Goal: Check status: Check status

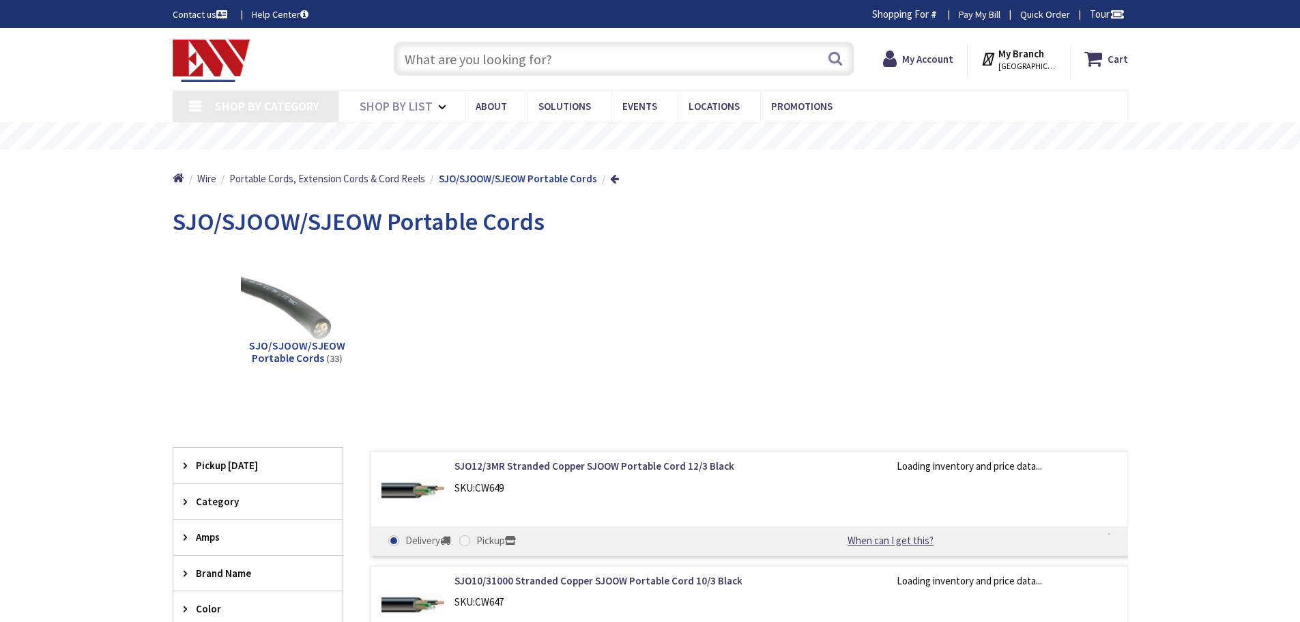
type input "[GEOGRAPHIC_DATA], [PERSON_NAME] 180 St. bet. [PERSON_NAME][GEOGRAPHIC_DATA] an…"
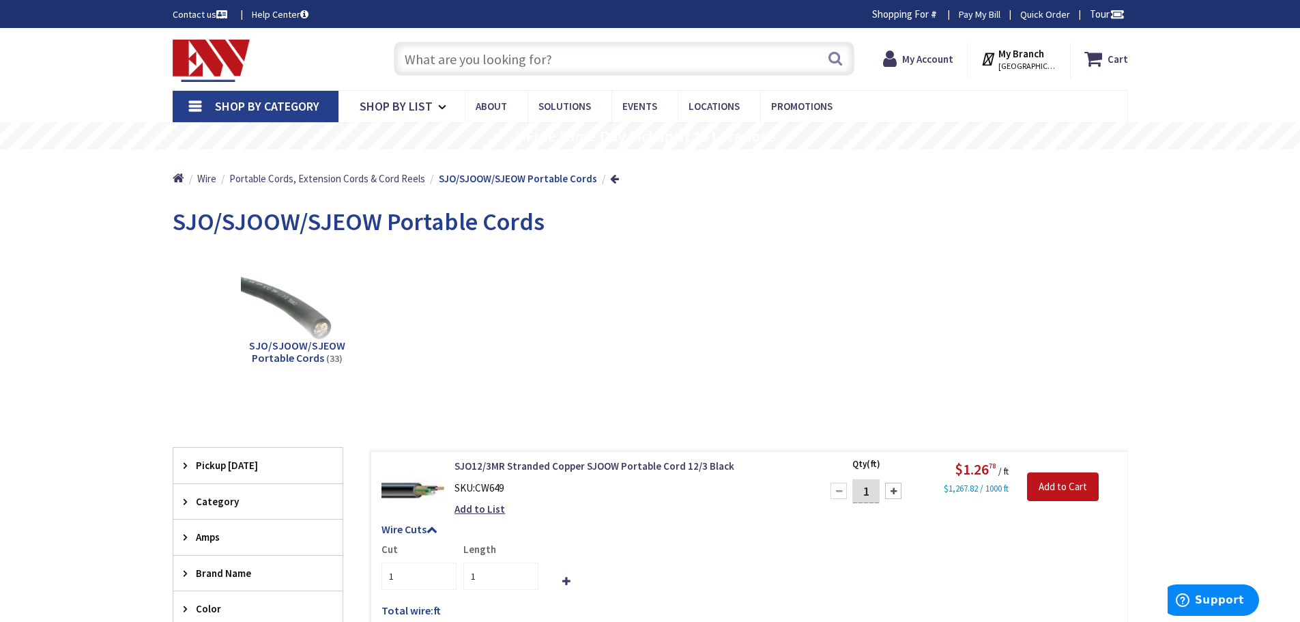
click at [197, 104] on link "Shop By Category" at bounding box center [256, 106] width 166 height 31
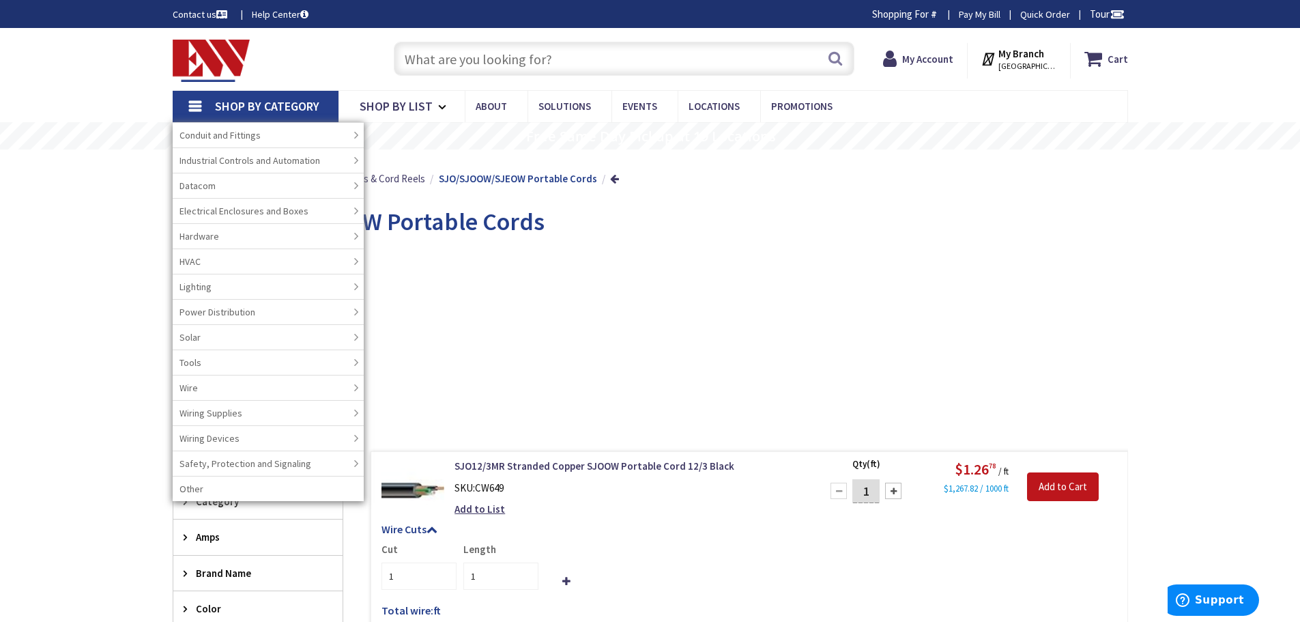
click at [486, 61] on input "text" at bounding box center [624, 59] width 461 height 34
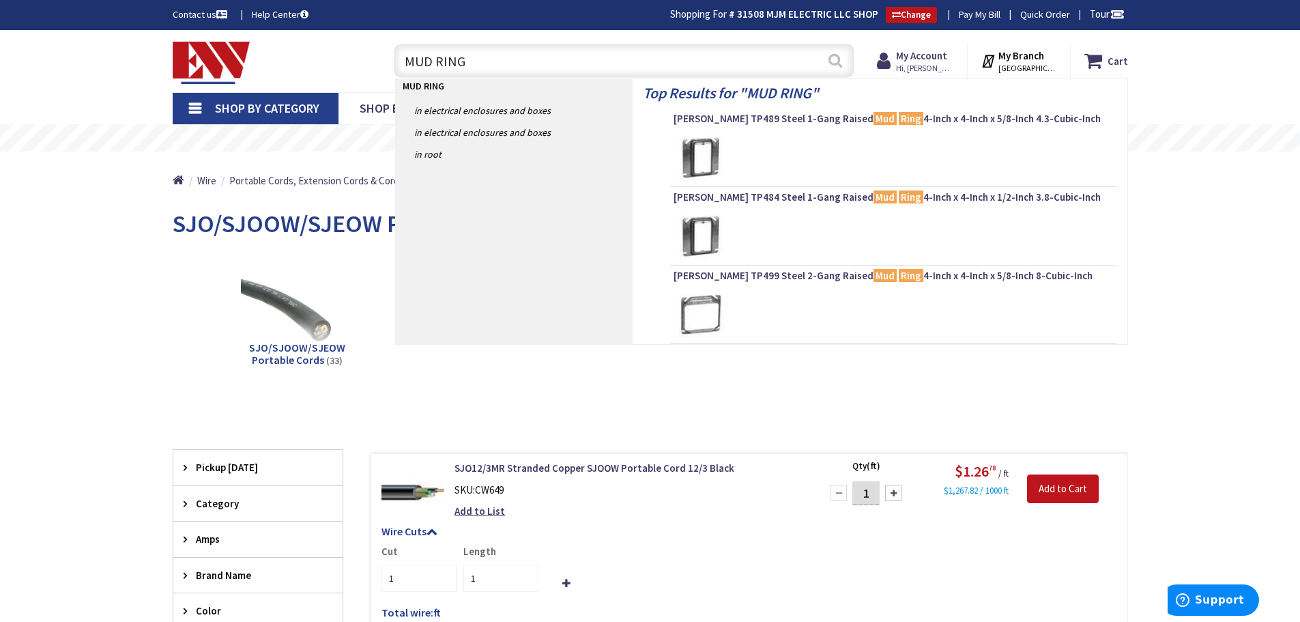
type input "MUD RING"
click at [838, 59] on button "Search" at bounding box center [836, 60] width 18 height 31
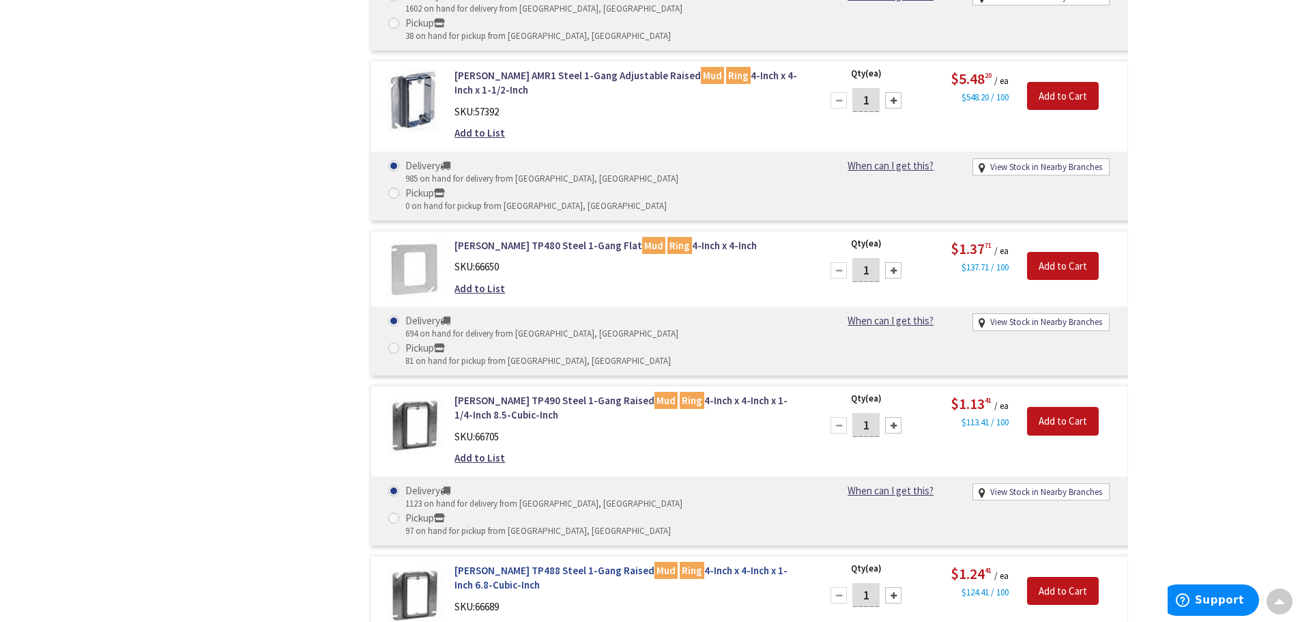
scroll to position [1026, 0]
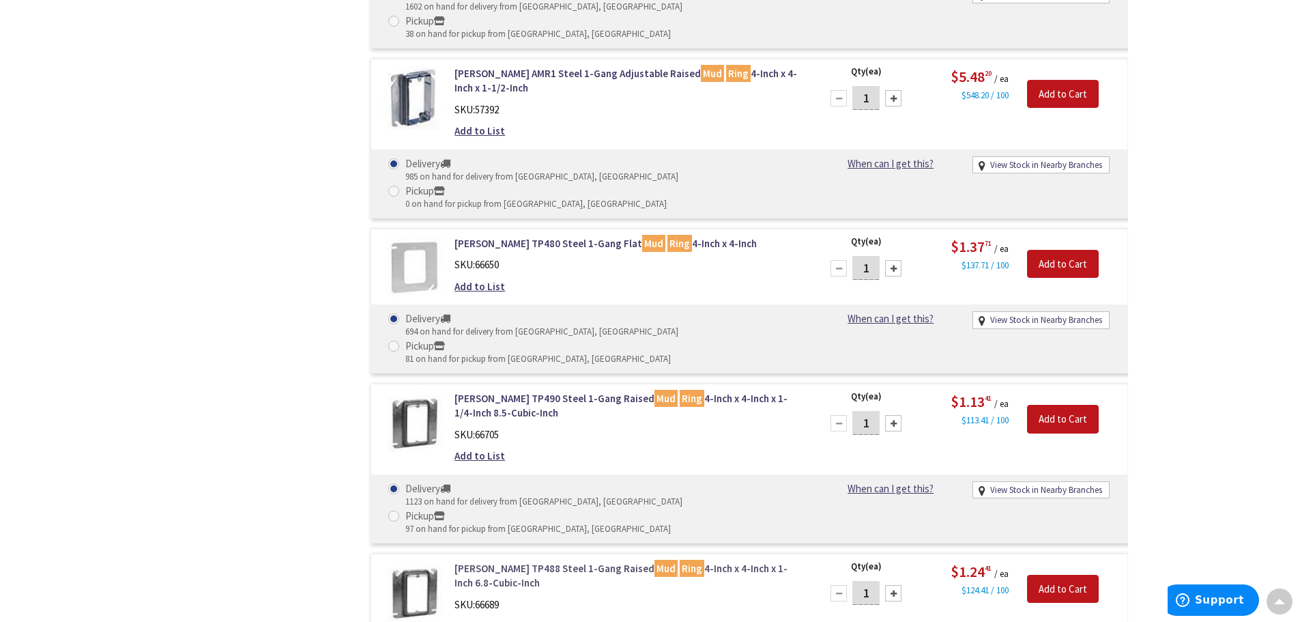
click at [573, 561] on link "Crouse-Hinds TP488 Steel 1-Gang Raised Mud Ring 4-Inch x 4-Inch x 1-Inch 6.8-Cu…" at bounding box center [628, 575] width 347 height 29
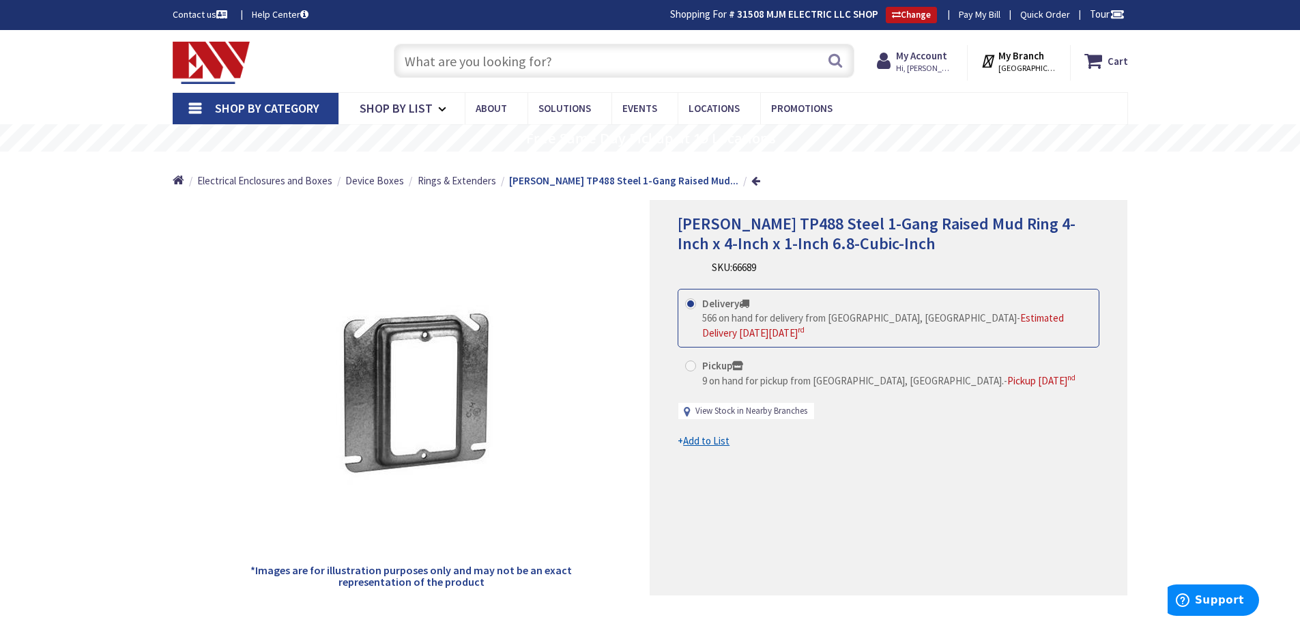
click at [754, 406] on link "View Stock in Nearby Branches" at bounding box center [752, 411] width 112 height 13
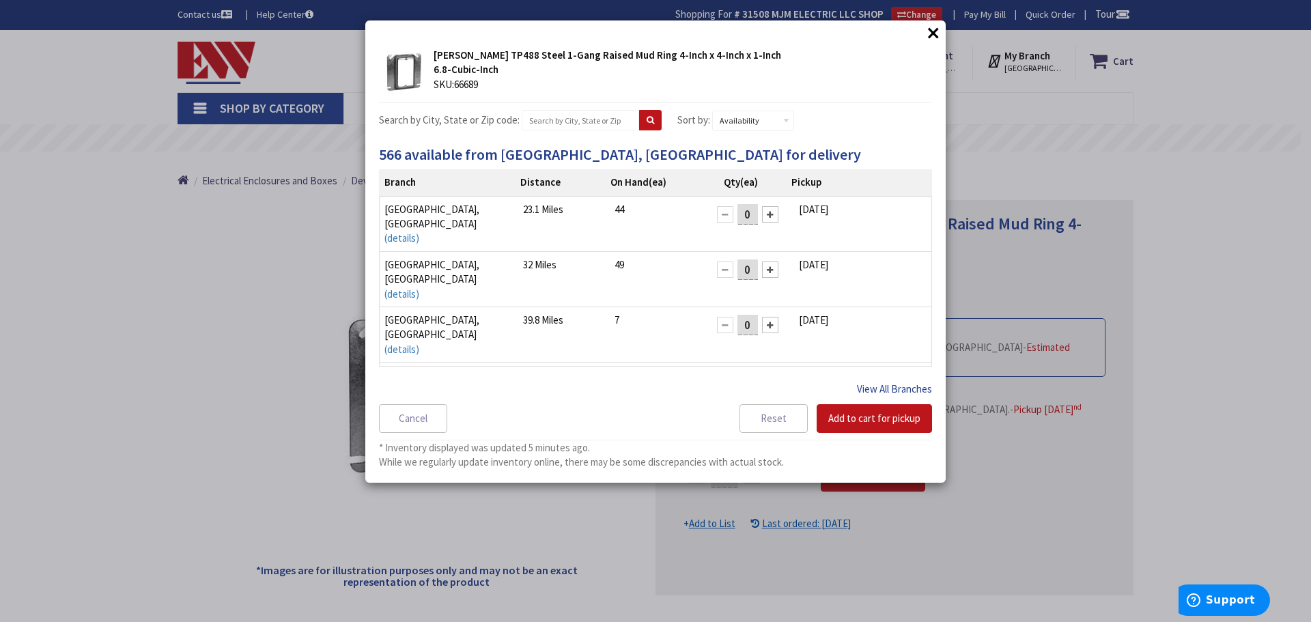
click at [900, 384] on button "View All Branches" at bounding box center [894, 389] width 75 height 18
select select "data-availability"
click at [931, 29] on button "×" at bounding box center [933, 33] width 20 height 20
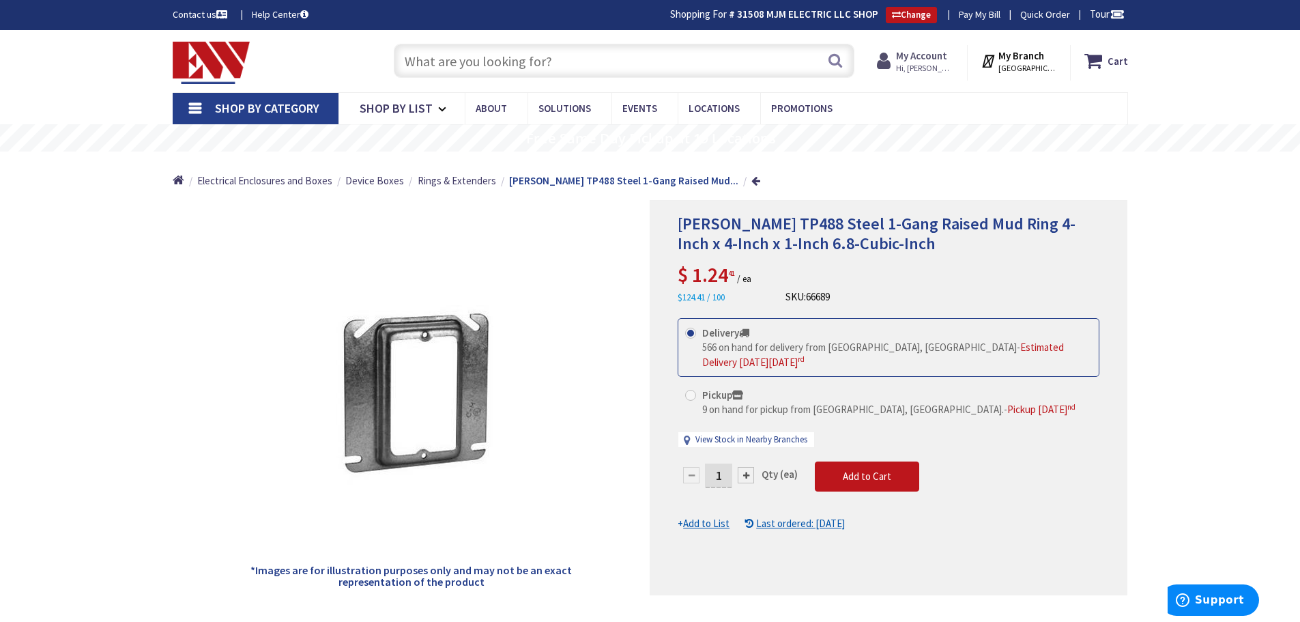
click at [939, 52] on strong "My Account" at bounding box center [921, 55] width 51 height 13
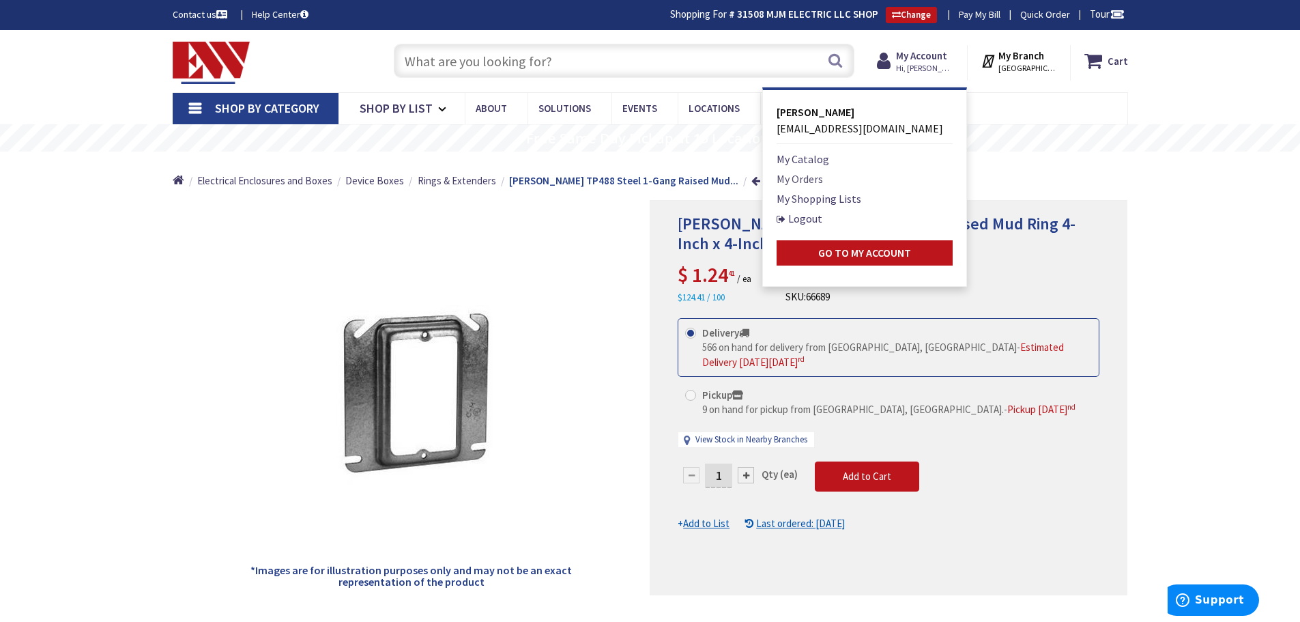
click at [809, 177] on link "My Orders" at bounding box center [800, 179] width 46 height 16
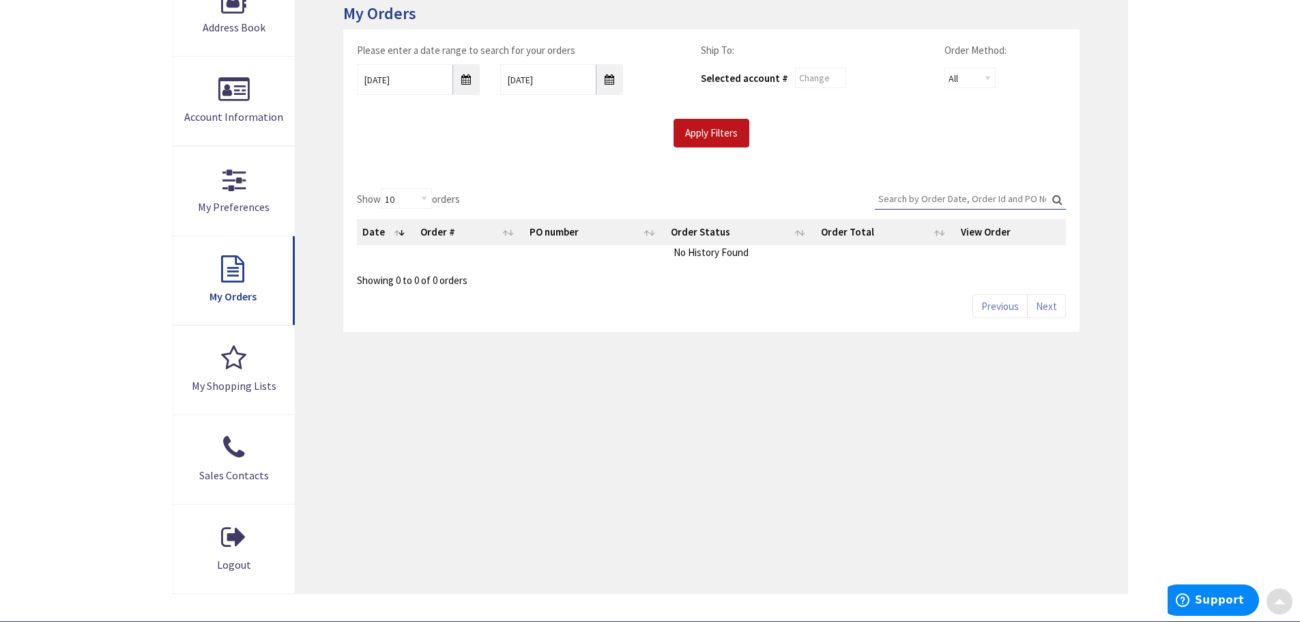
scroll to position [273, 0]
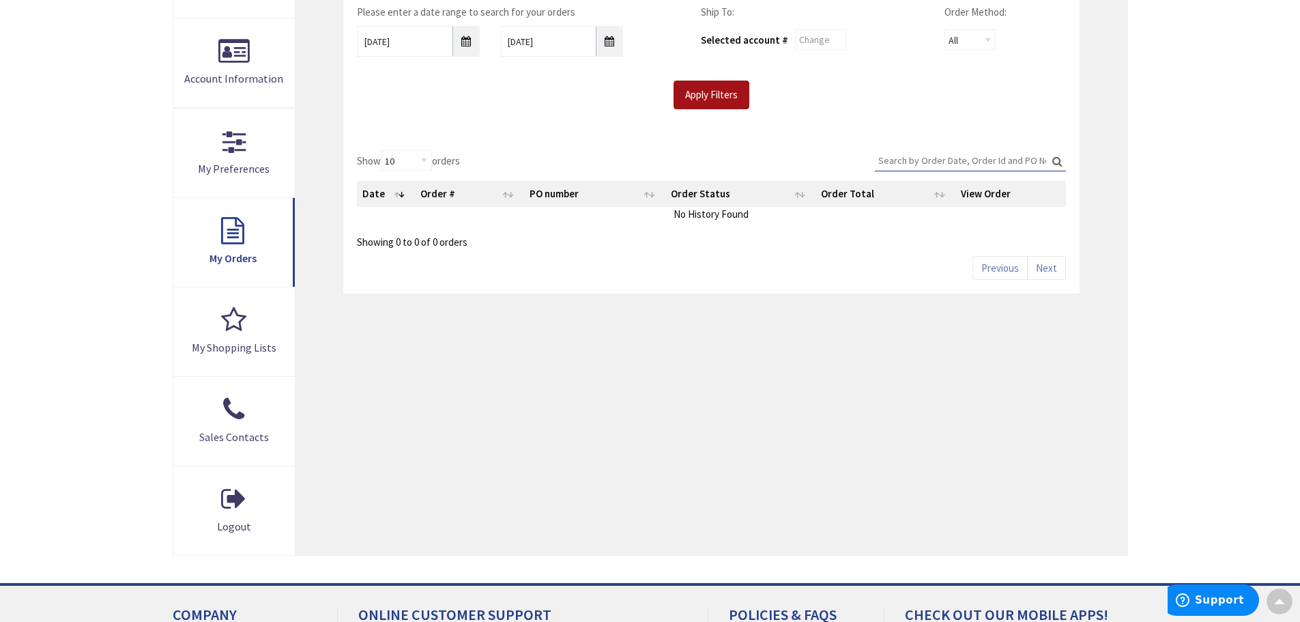
click at [707, 89] on input "Apply Filters" at bounding box center [712, 95] width 76 height 29
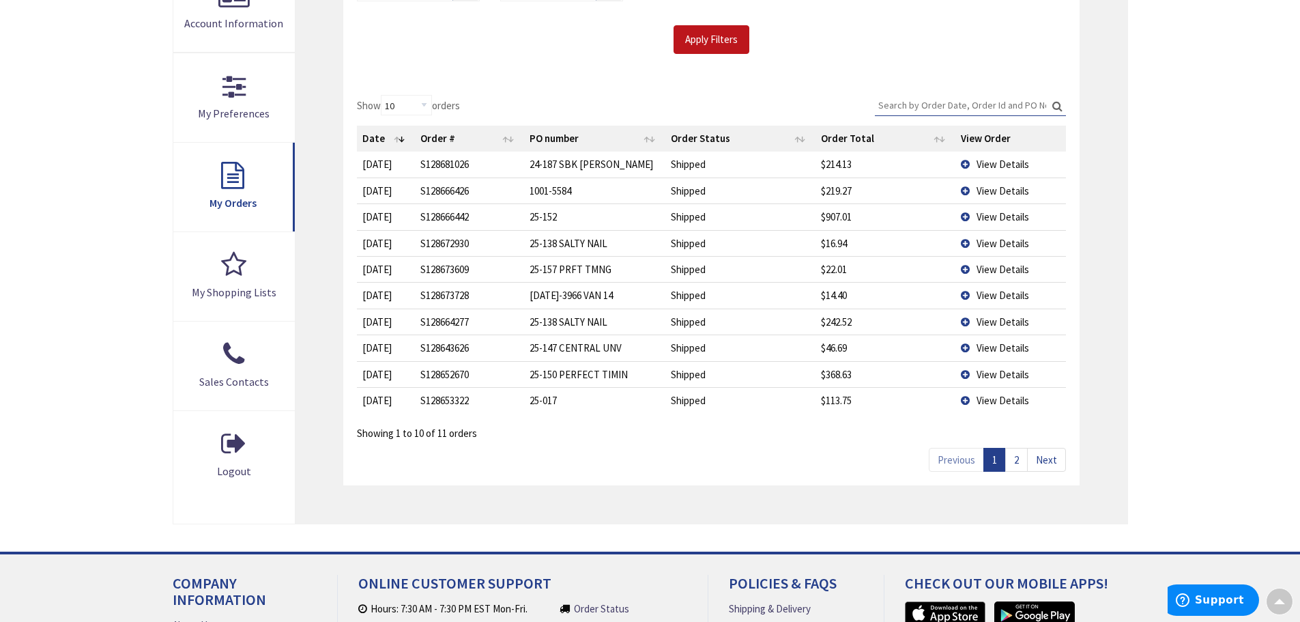
scroll to position [343, 0]
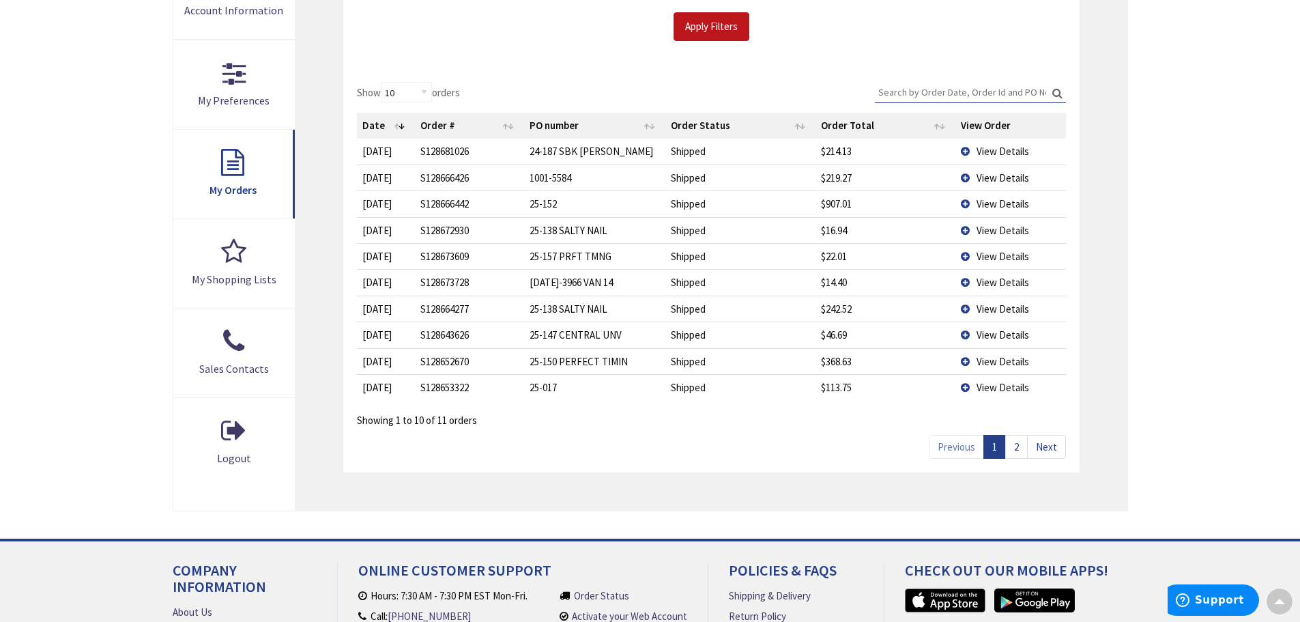
click at [1014, 202] on span "View Details" at bounding box center [1003, 203] width 53 height 13
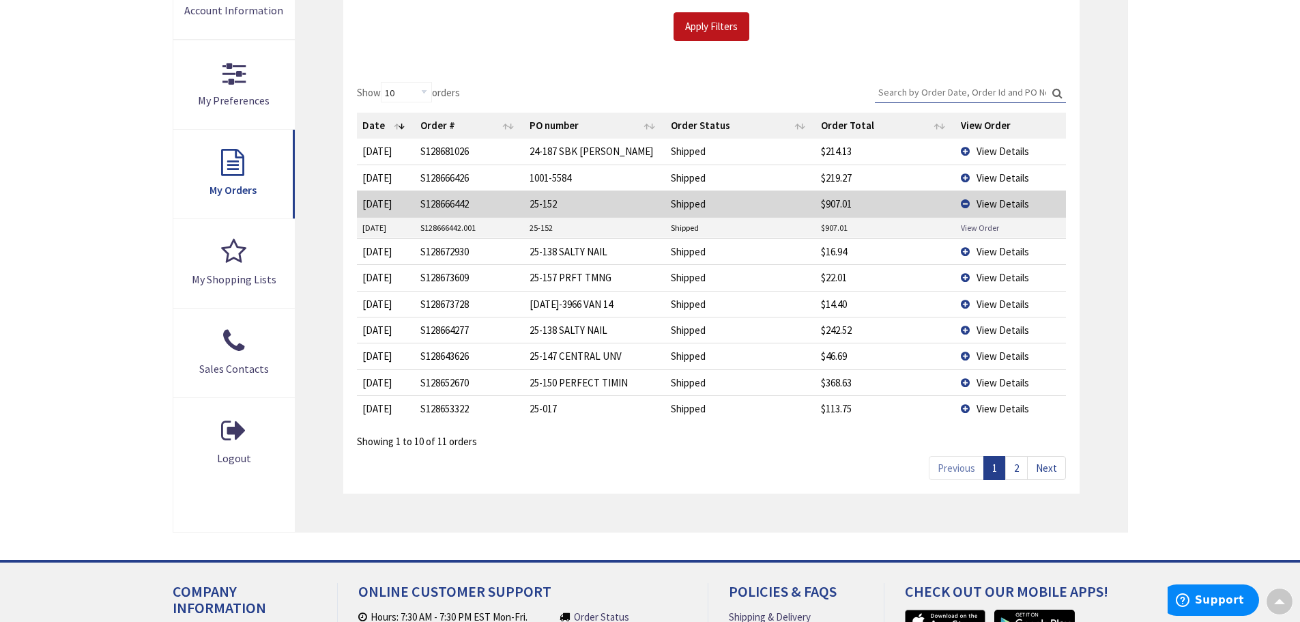
click at [987, 226] on link "View Order" at bounding box center [980, 228] width 38 height 12
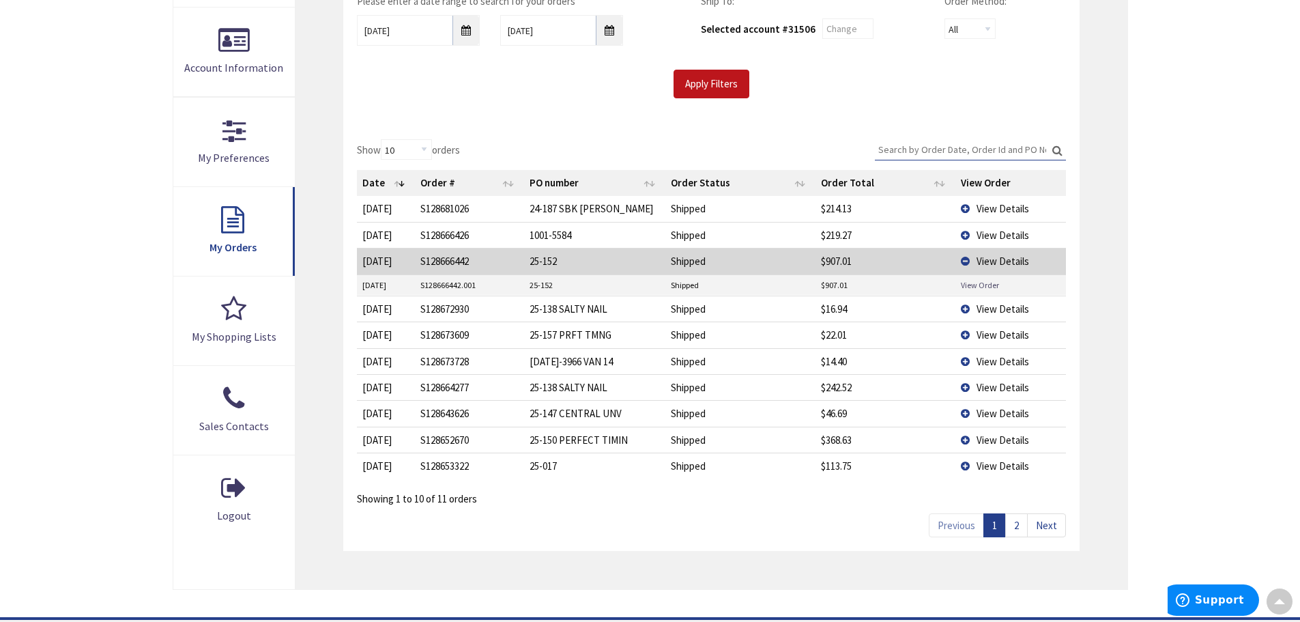
scroll to position [207, 0]
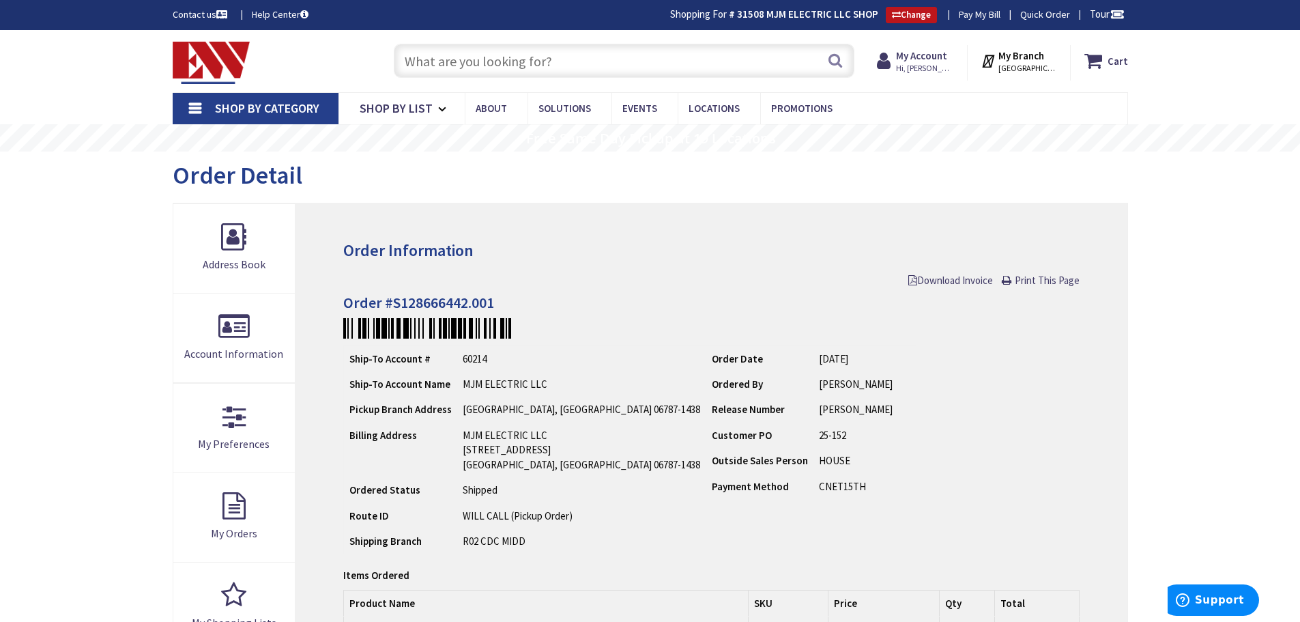
click at [763, 59] on input "text" at bounding box center [624, 61] width 461 height 34
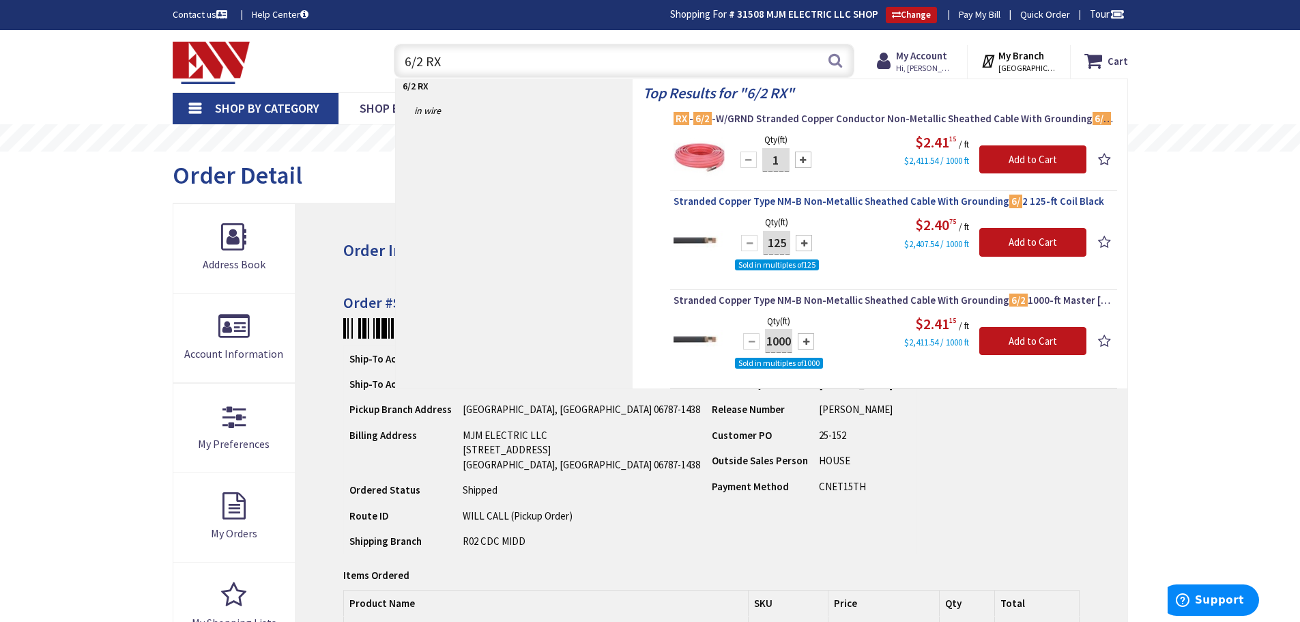
type input "6/2 RX"
click at [812, 202] on span "Stranded Copper Type NM-B Non-Metallic Sheathed Cable With Grounding 6/ 2 125-f…" at bounding box center [894, 202] width 440 height 14
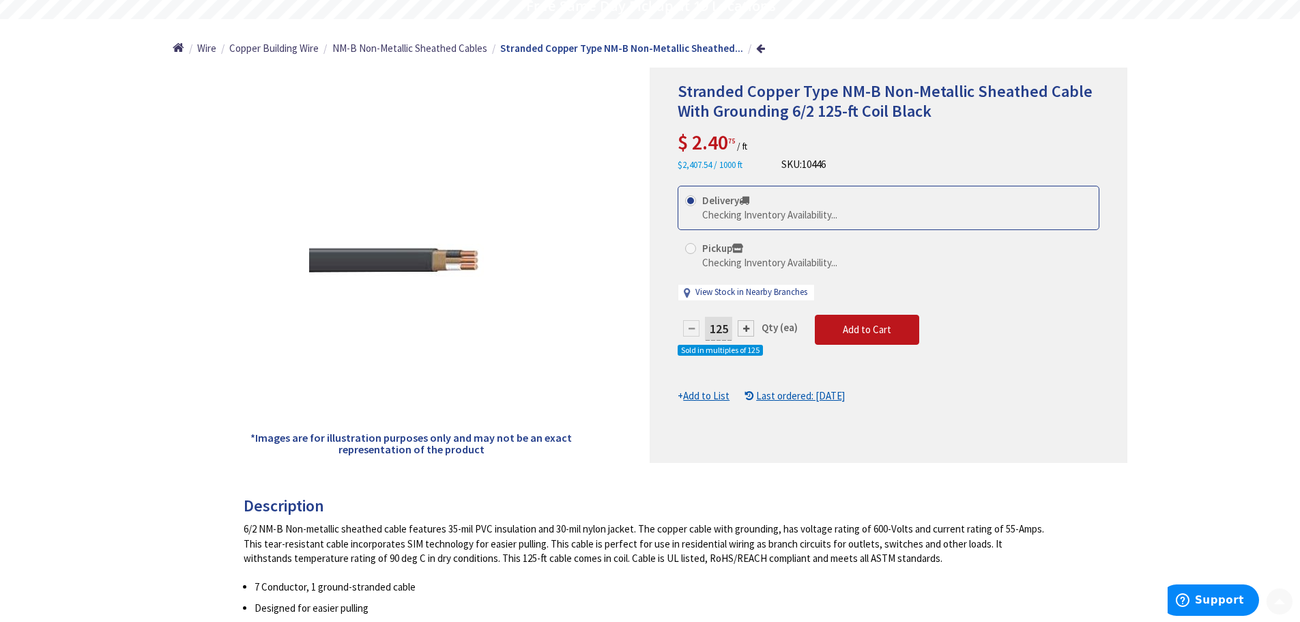
scroll to position [139, 0]
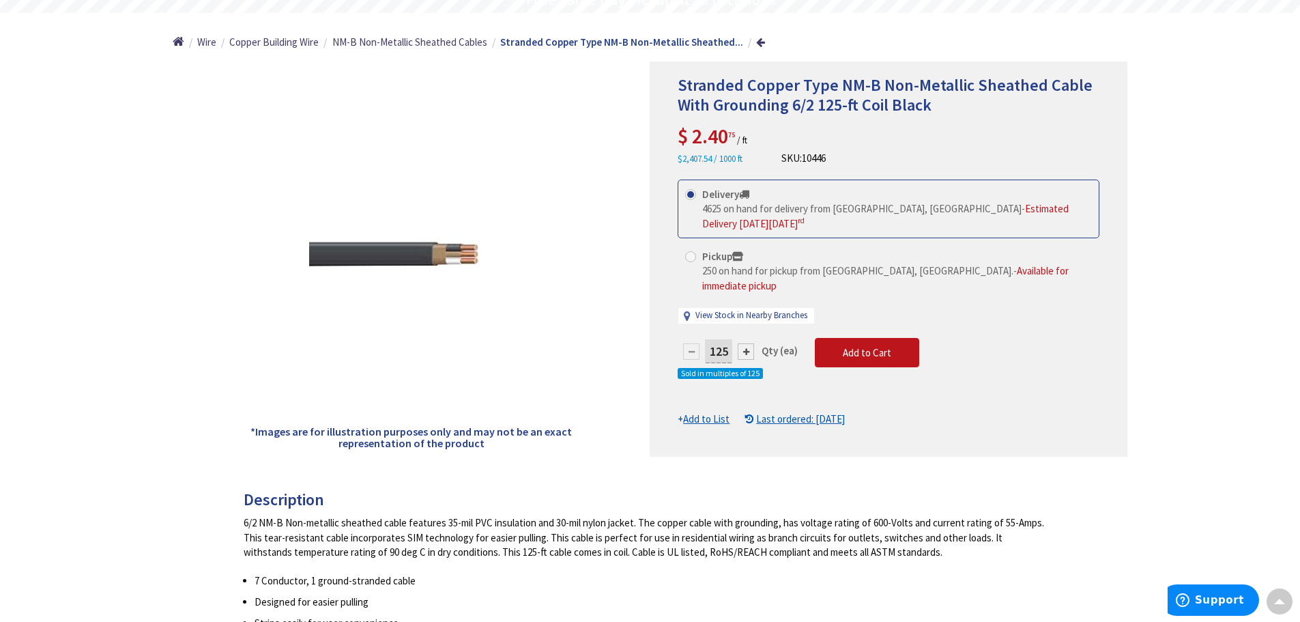
click at [784, 412] on u "Last ordered: [DATE]" at bounding box center [800, 418] width 89 height 13
